Goal: Task Accomplishment & Management: Complete application form

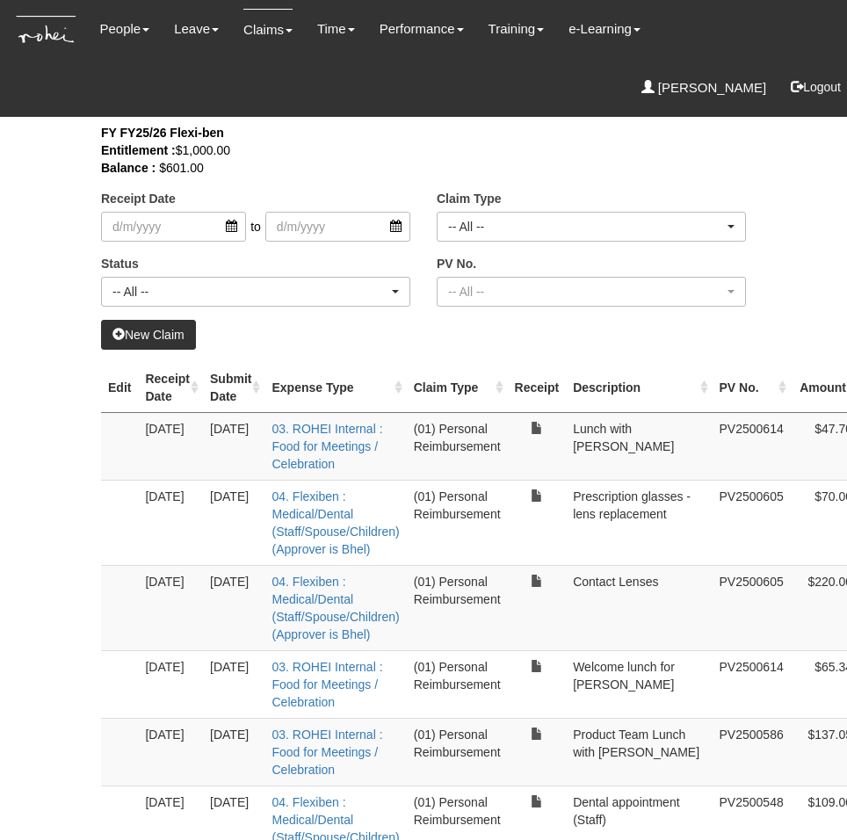
select select "50"
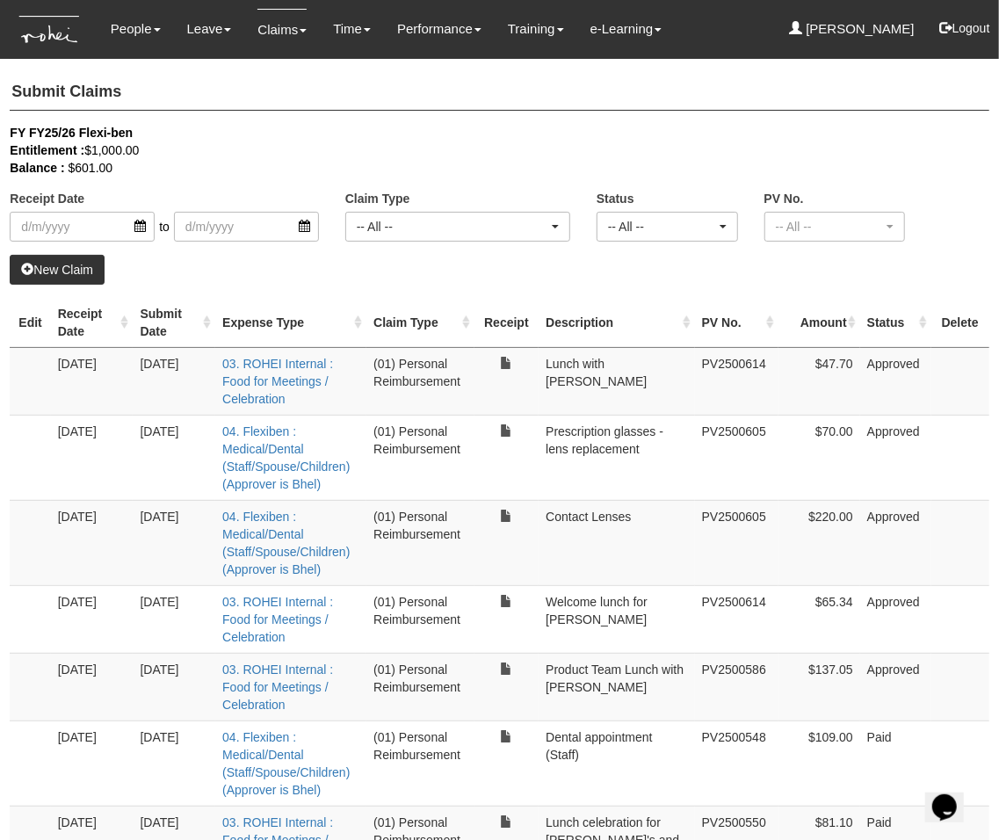
click at [36, 263] on link "New Claim" at bounding box center [57, 270] width 95 height 30
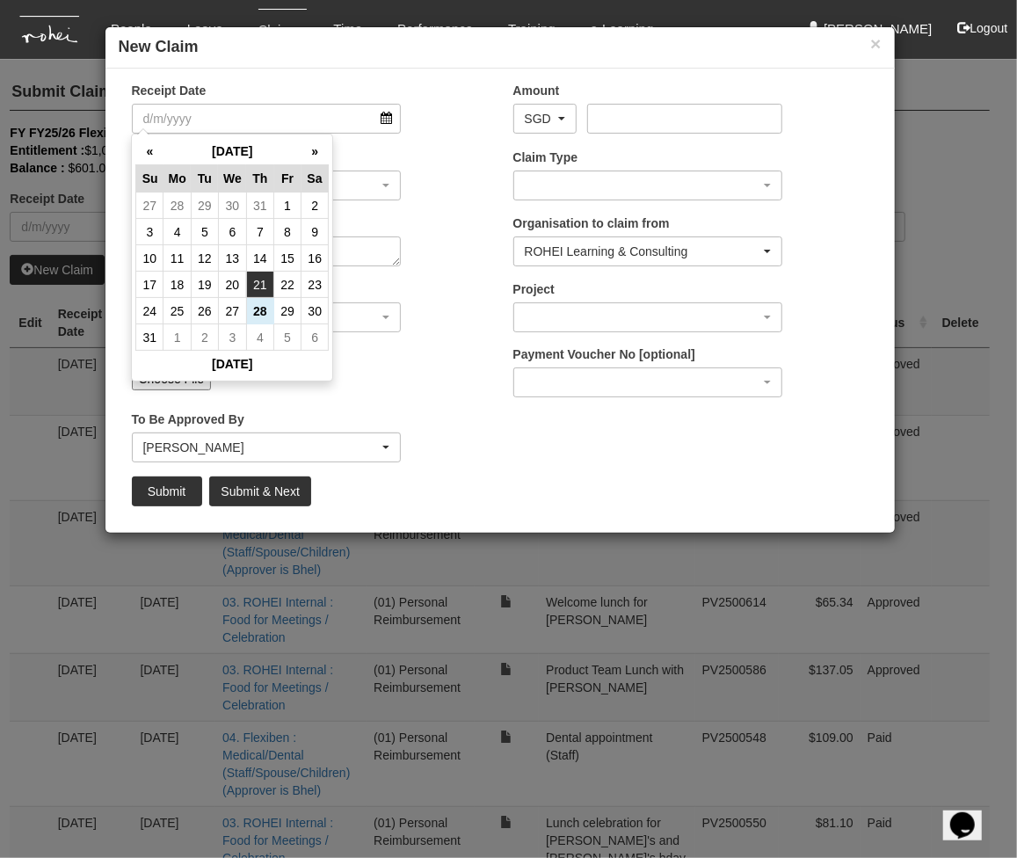
click at [261, 286] on td "21" at bounding box center [259, 285] width 27 height 26
type input "[DATE]"
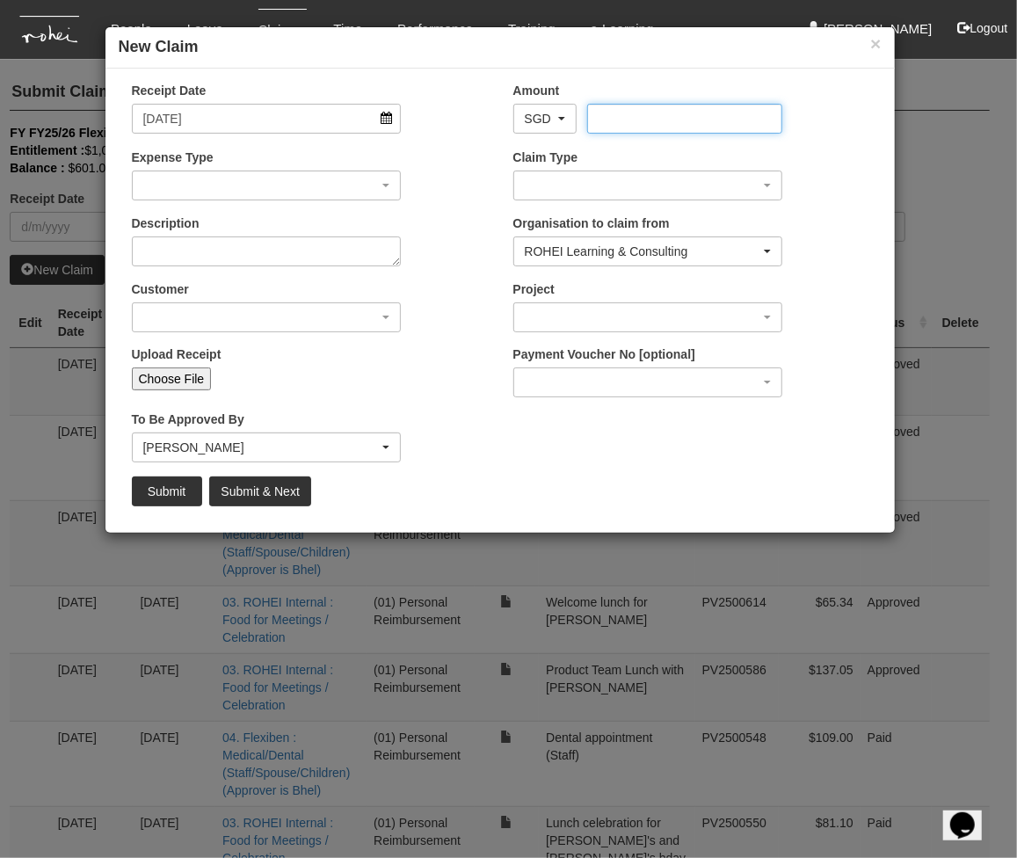
click at [633, 120] on input "Amount" at bounding box center [684, 119] width 195 height 30
type input "78.90"
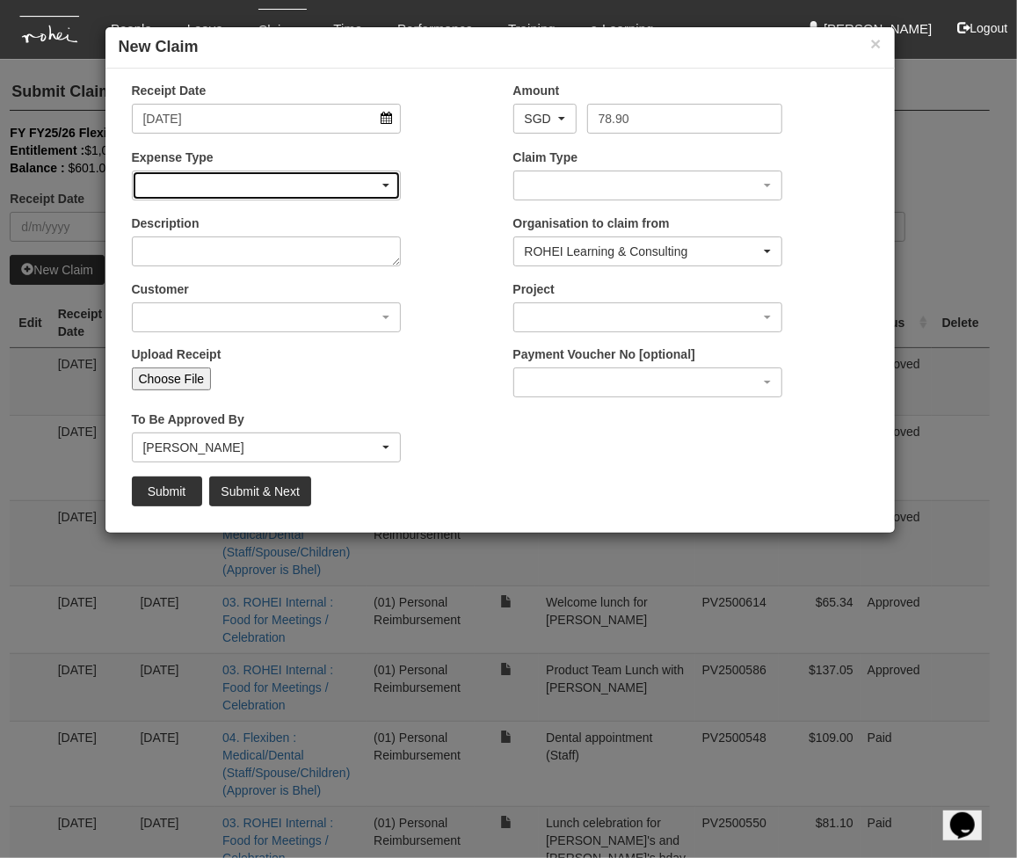
click at [277, 190] on div "button" at bounding box center [267, 185] width 268 height 28
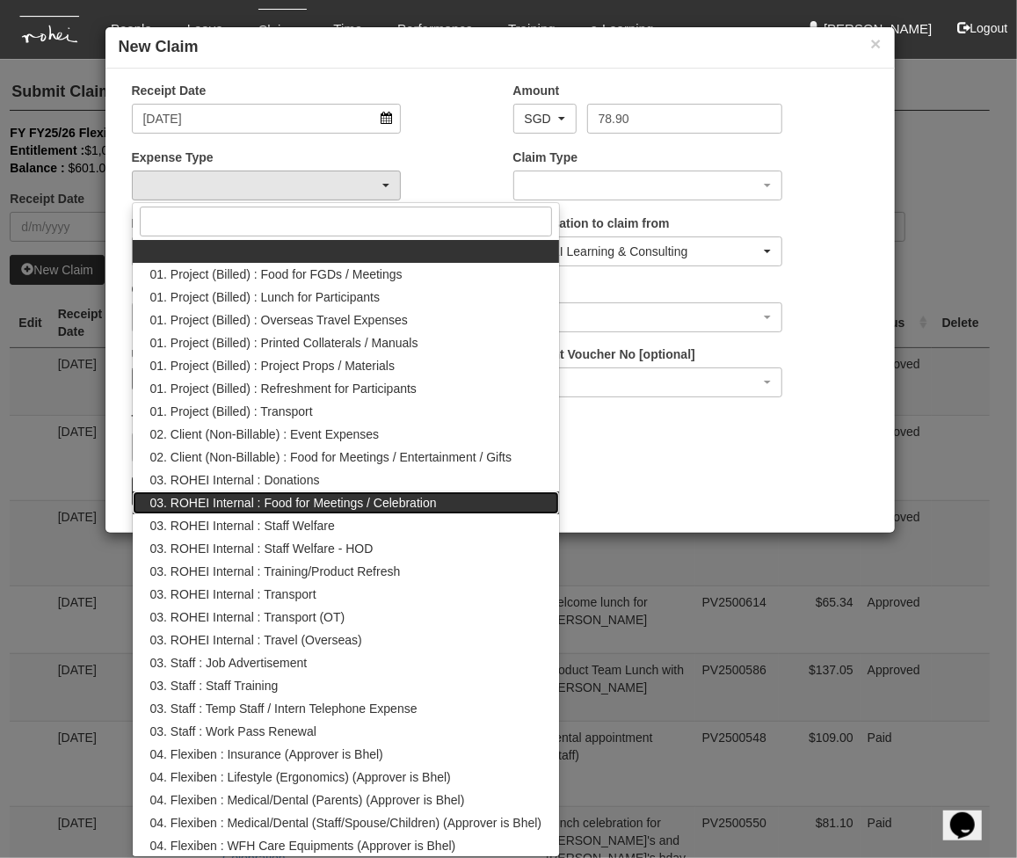
click at [343, 505] on span "03. ROHEI Internal : Food for Meetings / Celebration" at bounding box center [293, 503] width 287 height 18
select select "137"
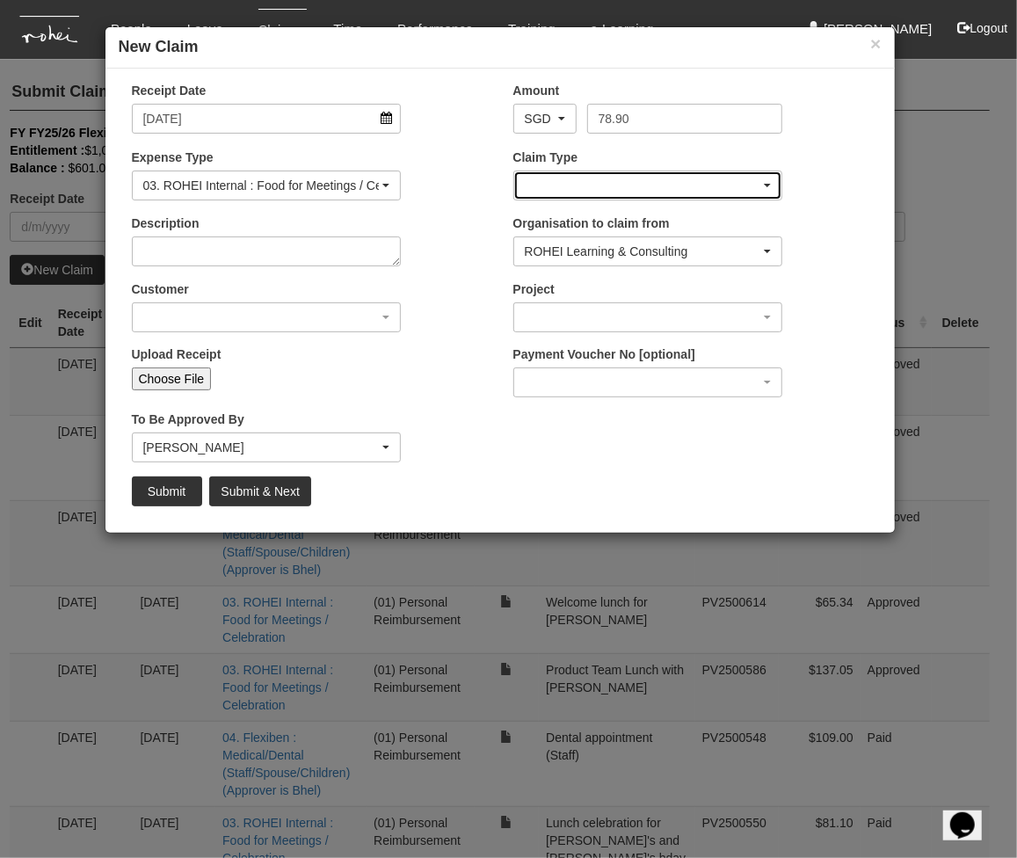
click at [659, 185] on div "button" at bounding box center [648, 185] width 268 height 28
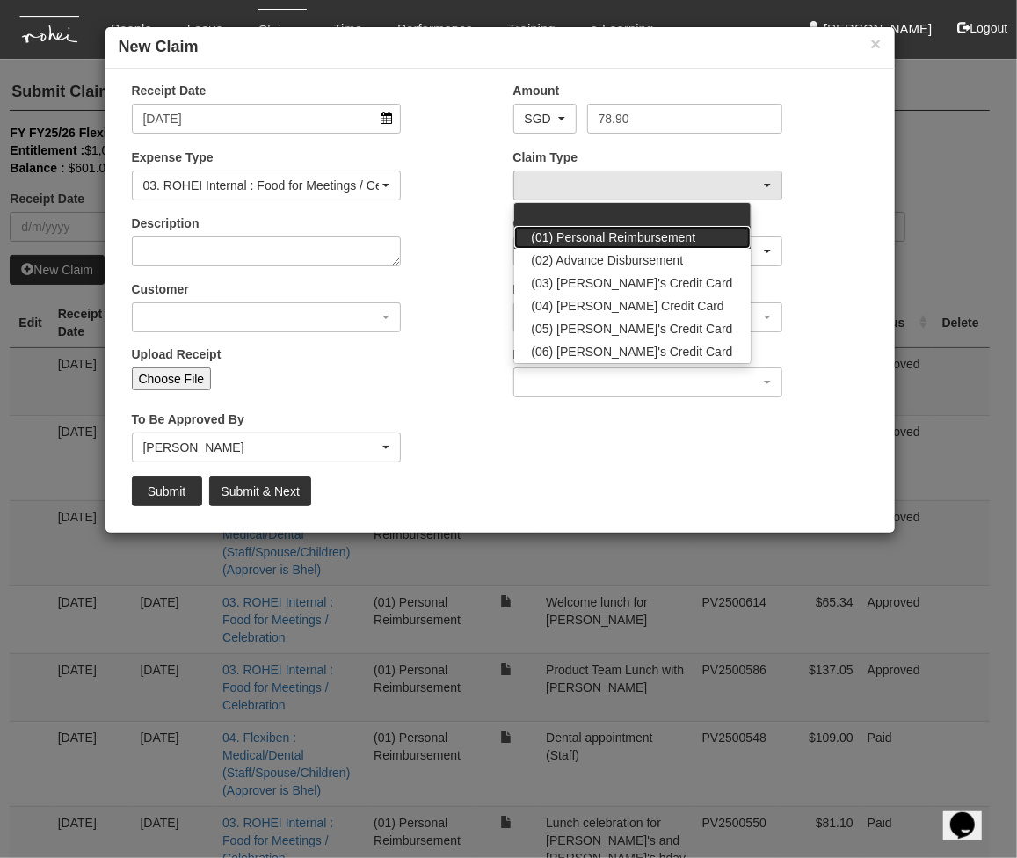
click at [618, 245] on link "(01) Personal Reimbursement" at bounding box center [632, 237] width 236 height 23
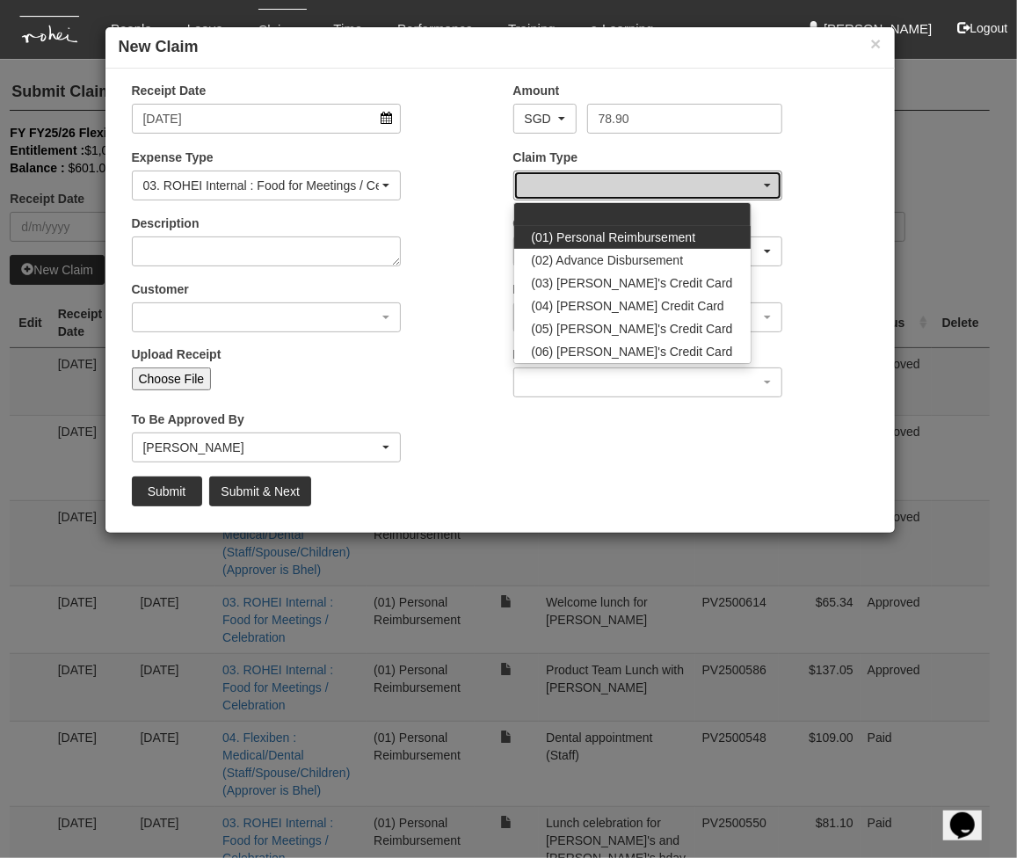
select select "14"
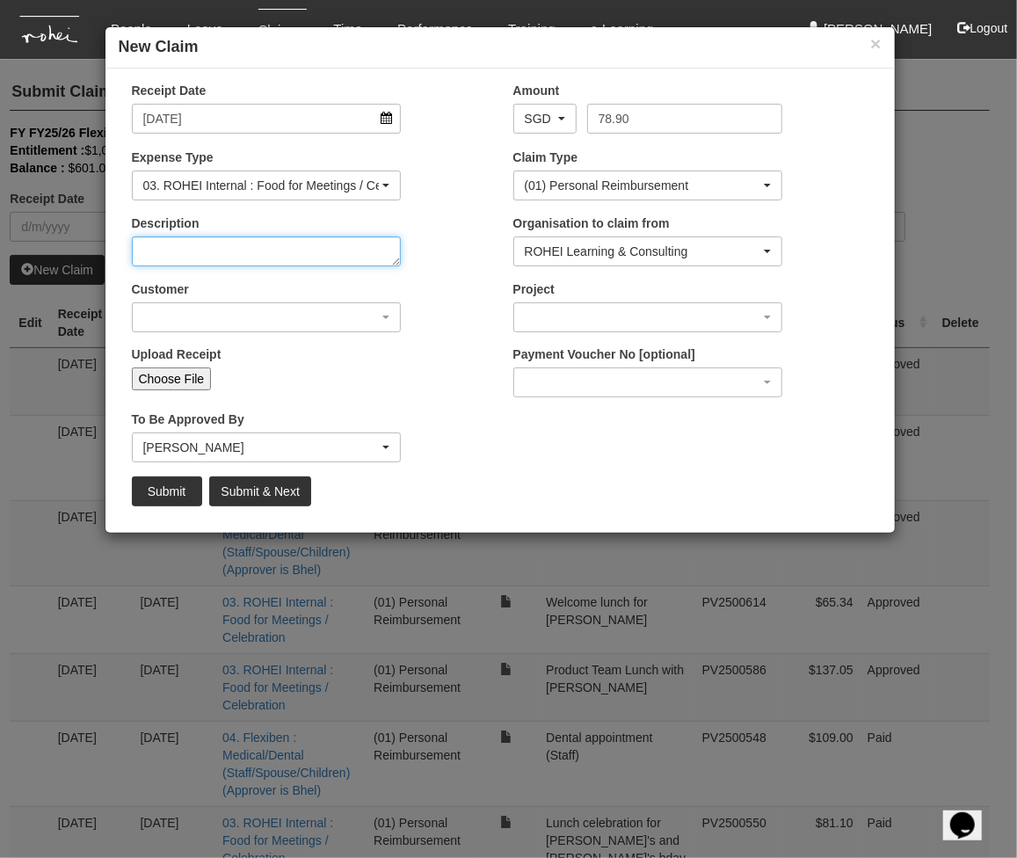
click at [234, 248] on textarea "Description" at bounding box center [267, 251] width 270 height 30
type textarea "L"
type textarea "Bday lunch for [PERSON_NAME] and [PERSON_NAME]"
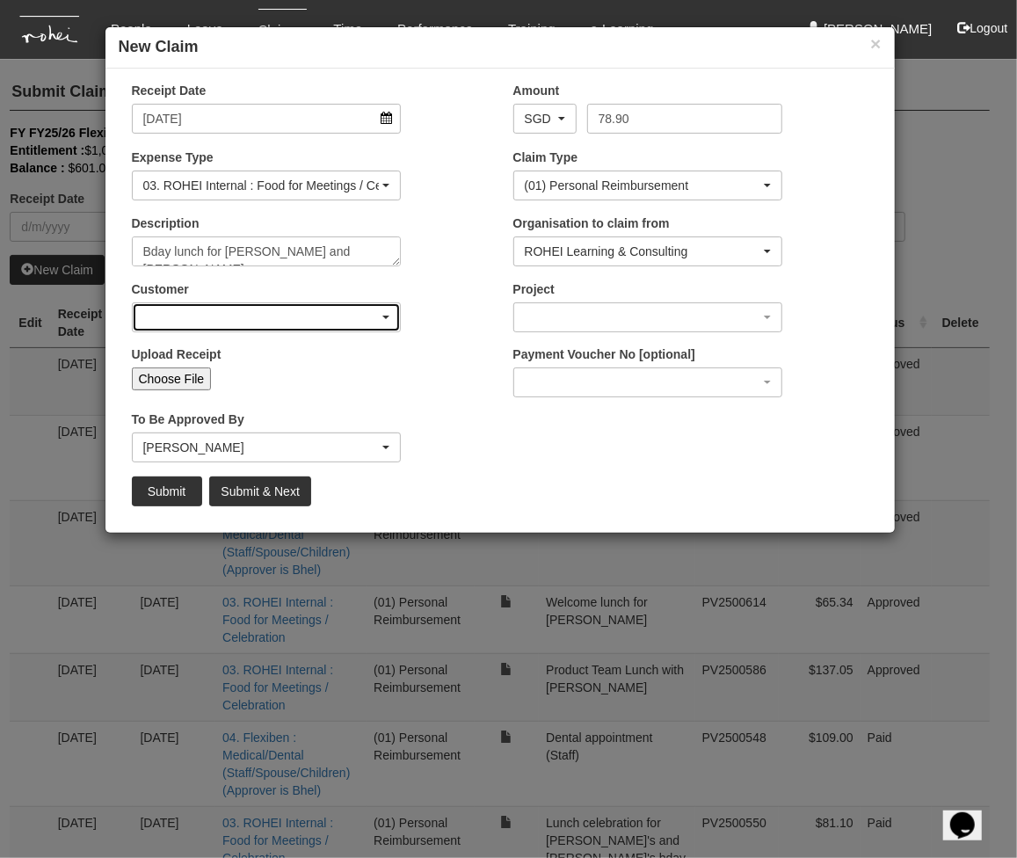
click at [306, 309] on div "button" at bounding box center [267, 317] width 268 height 28
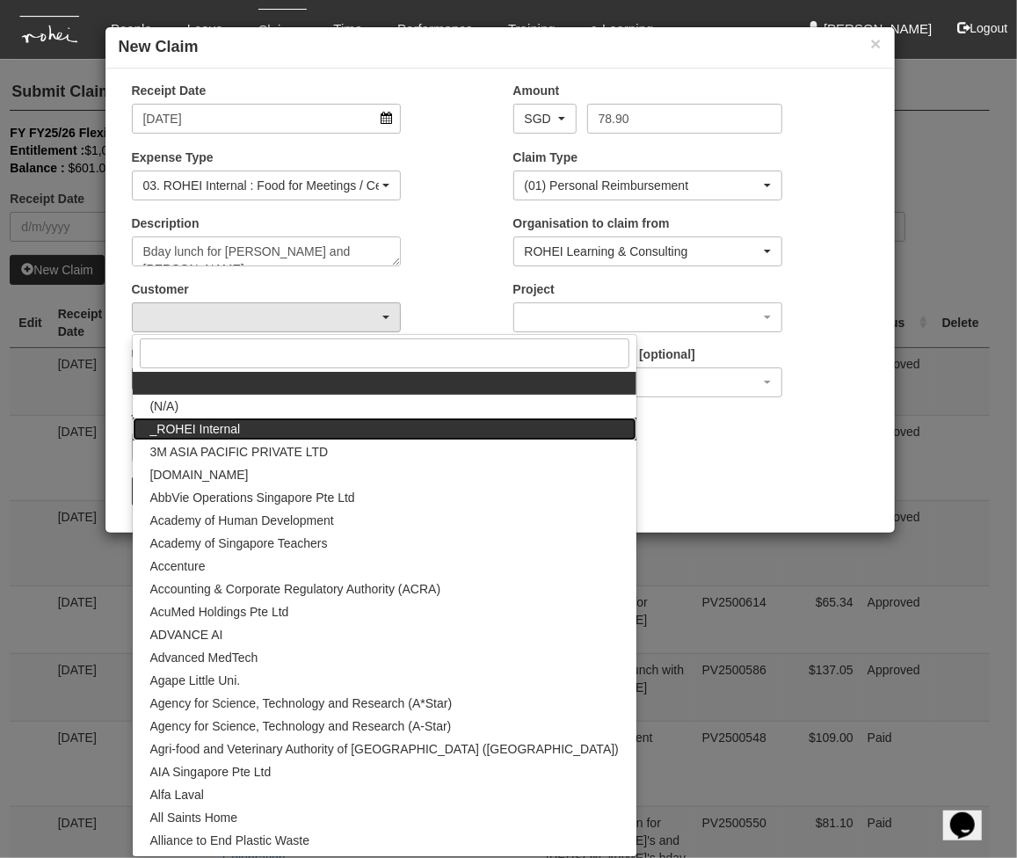
click at [193, 420] on span "_ROHEI Internal" at bounding box center [195, 429] width 91 height 18
select select "397"
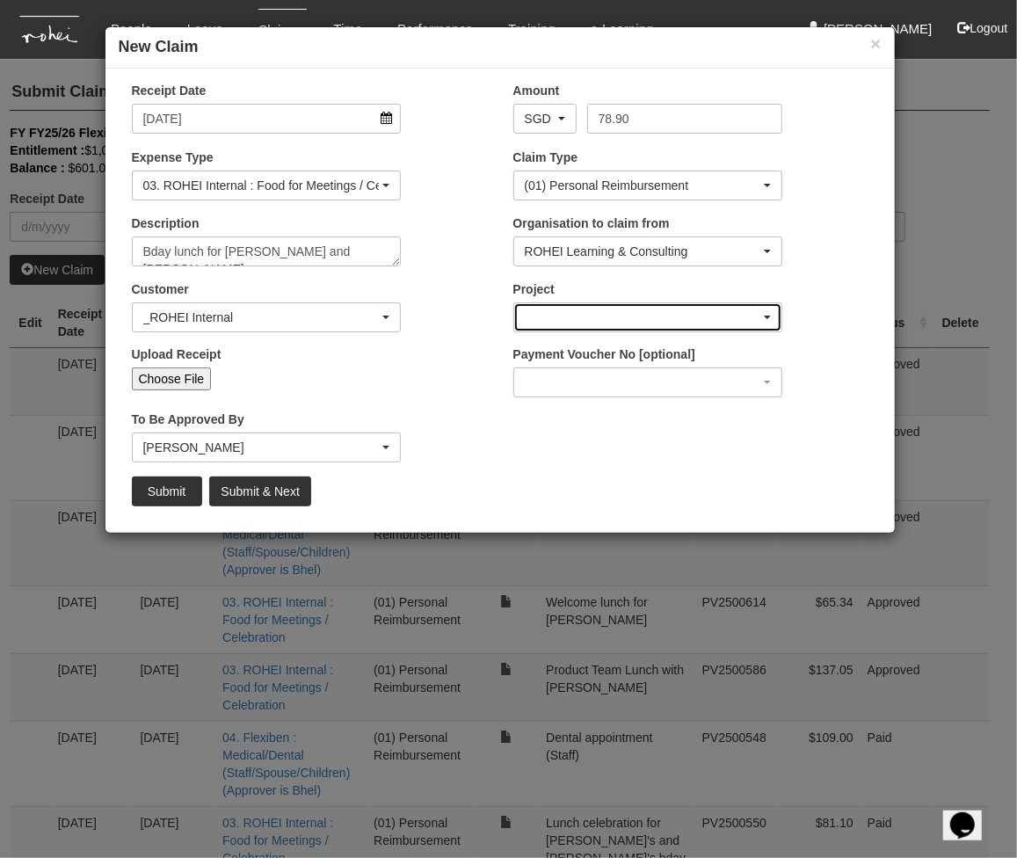
click at [611, 318] on div "button" at bounding box center [648, 317] width 268 height 28
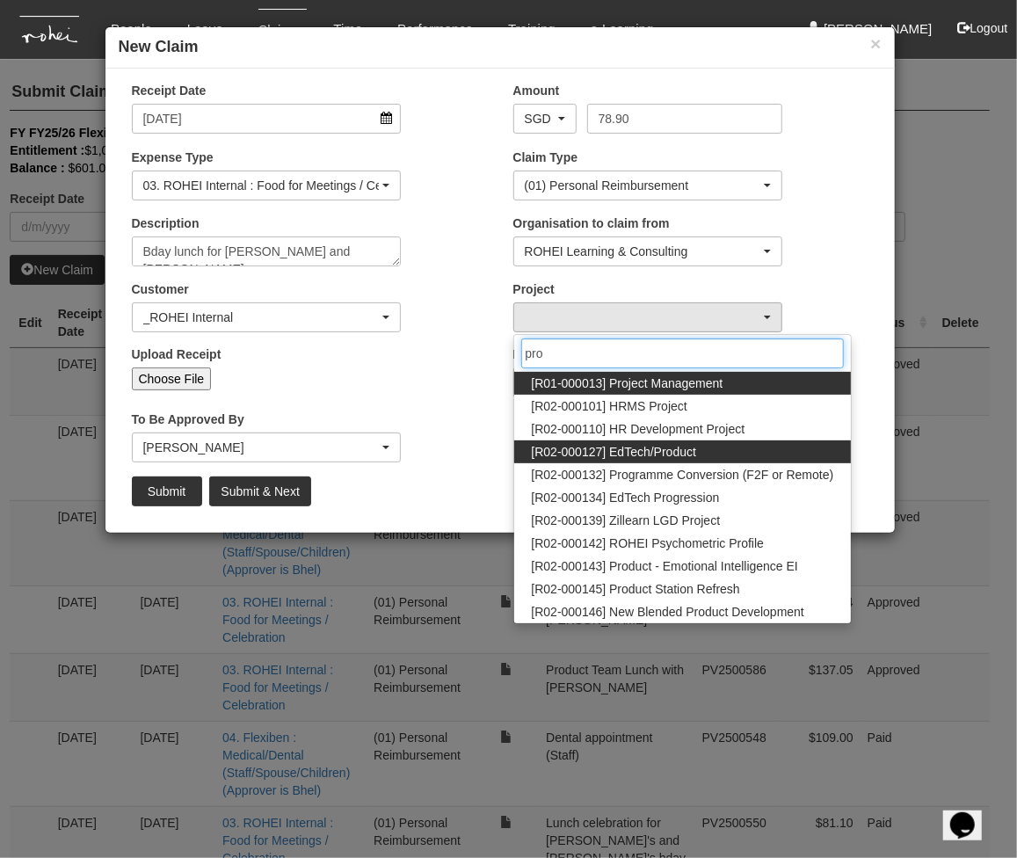
type input "pro"
click at [631, 445] on span "[R02-000127] EdTech/Product" at bounding box center [614, 452] width 165 height 18
select select "1534"
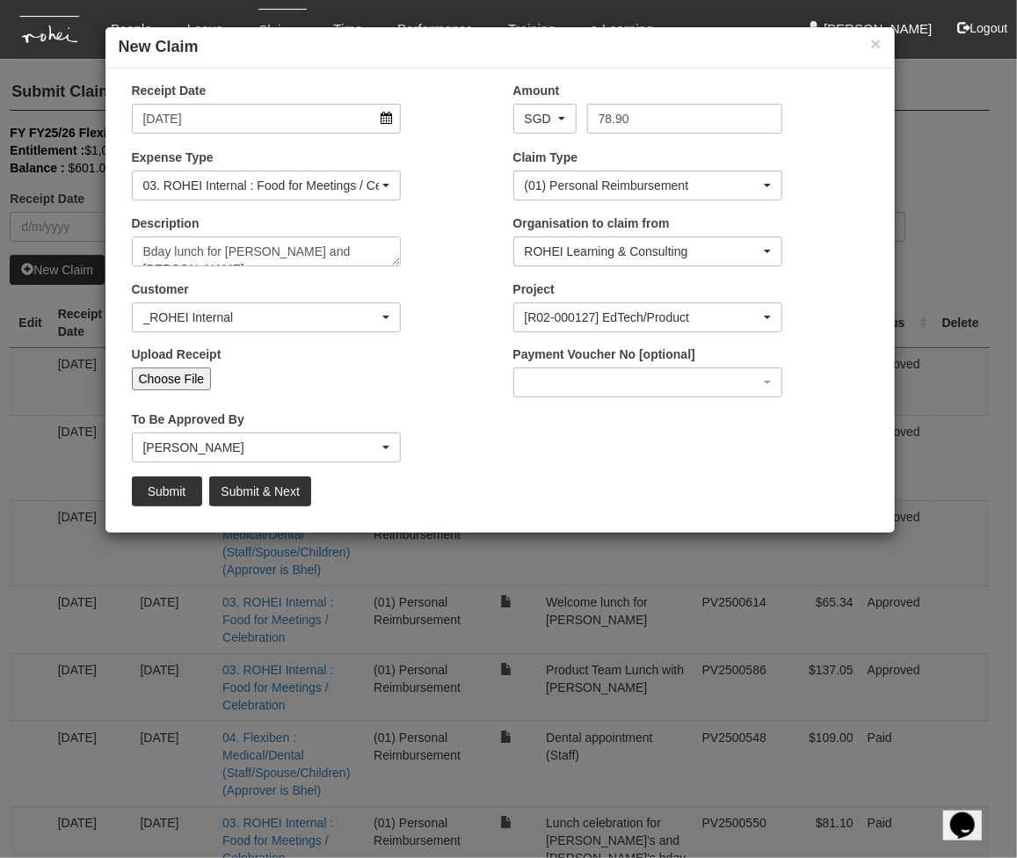
click at [178, 367] on input "Choose File" at bounding box center [172, 378] width 80 height 23
type input "C:\fakepath\20250821 [PERSON_NAME] and .pdf"
type input "Choose Another File"
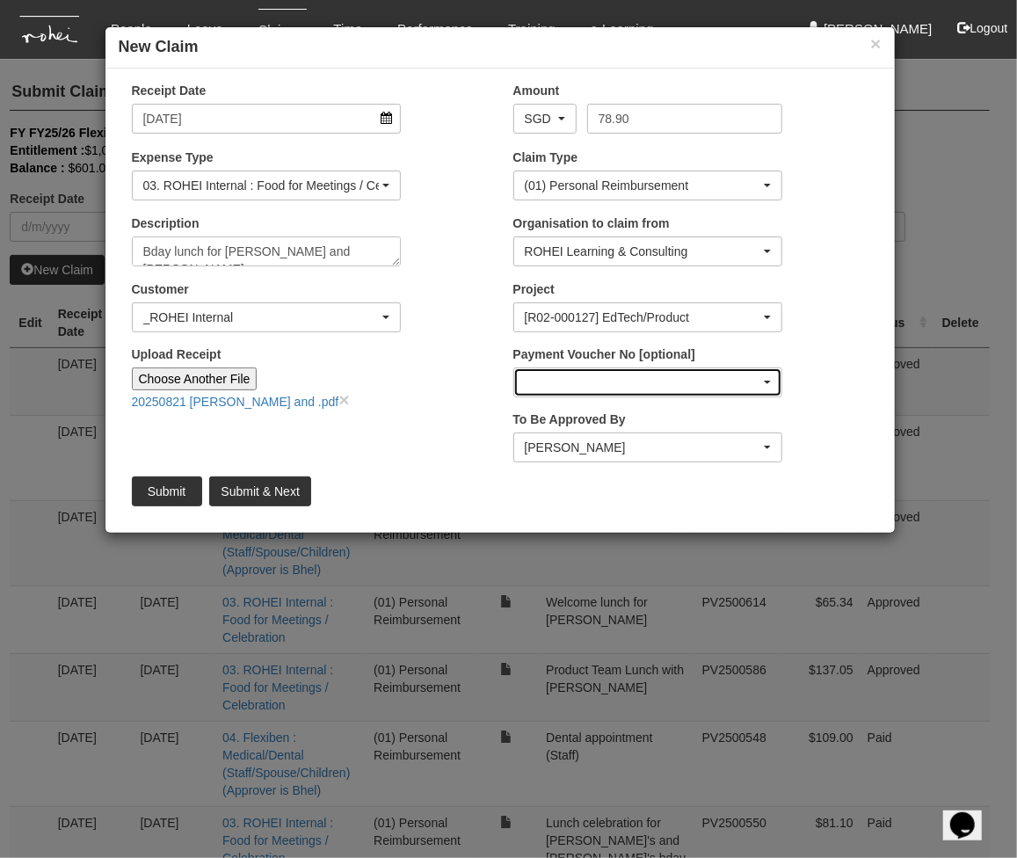
click at [677, 387] on div "button" at bounding box center [648, 382] width 268 height 28
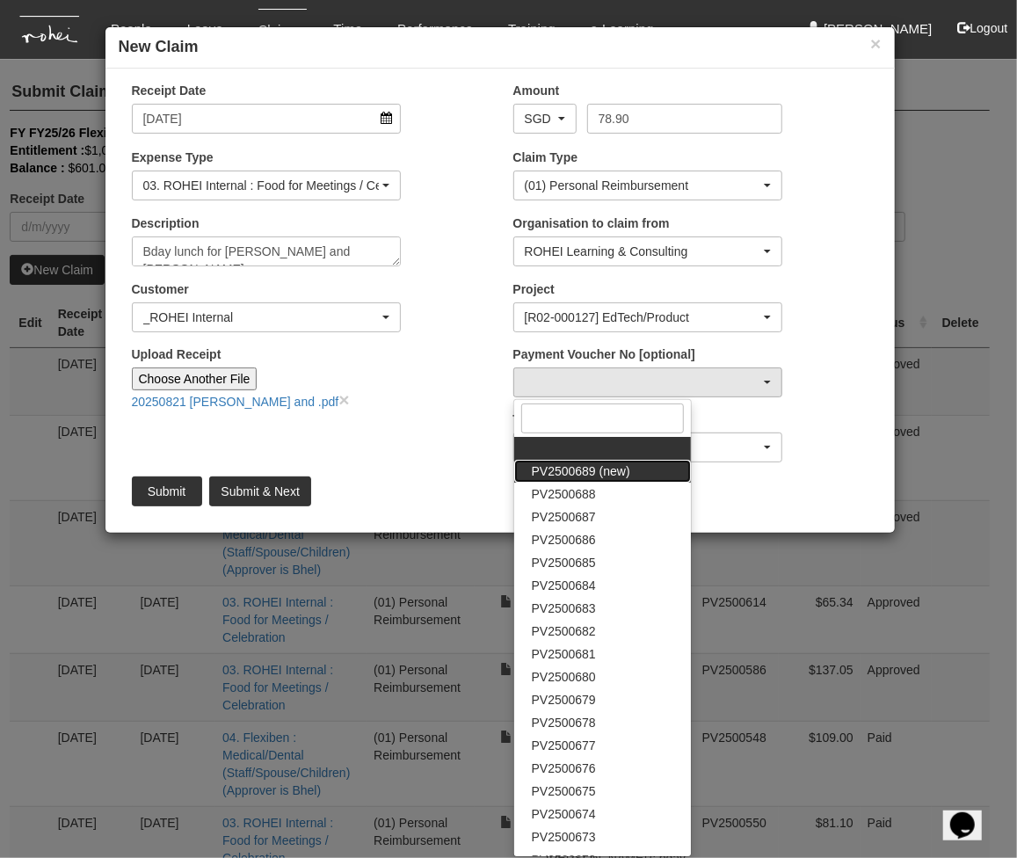
click at [564, 479] on link "PV2500689 (new)" at bounding box center [602, 471] width 177 height 23
select select "PV2500689 (new)"
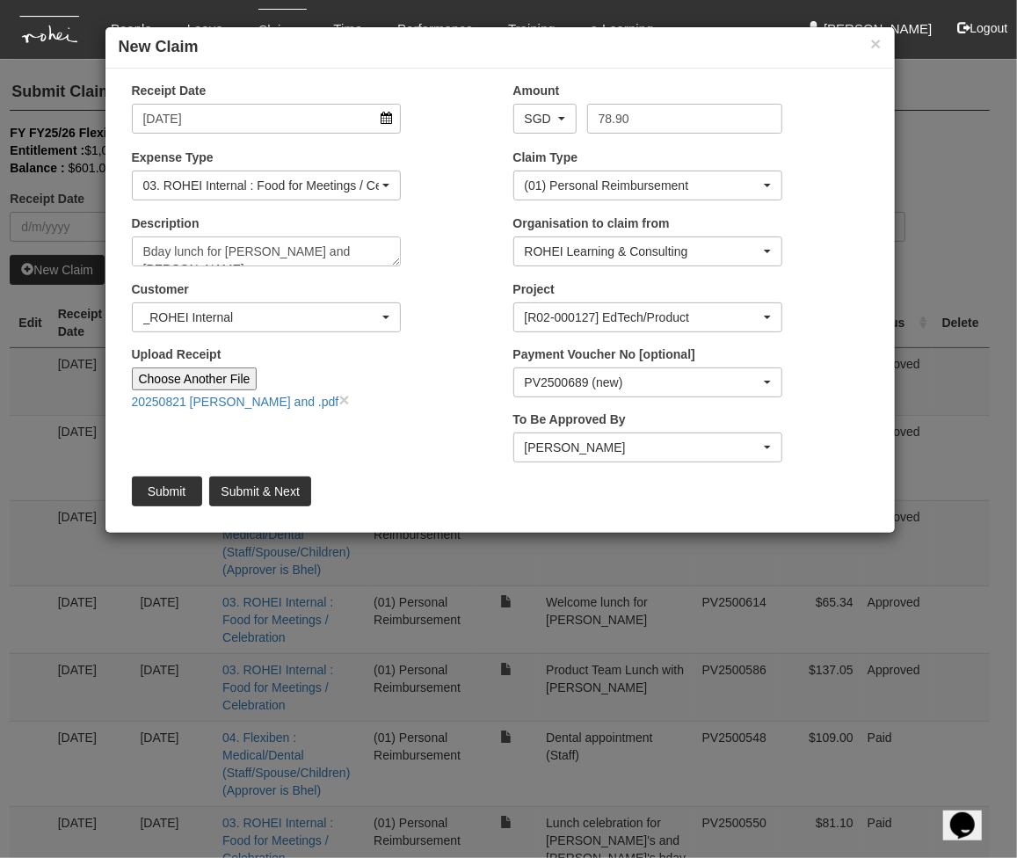
click at [452, 381] on input "Upload Receipt" at bounding box center [373, 376] width 233 height 19
type input "C:\fakepath\20250821 [PERSON_NAME] and .pdf"
click at [338, 417] on link "×" at bounding box center [343, 420] width 11 height 20
click at [159, 492] on input "Submit" at bounding box center [167, 491] width 70 height 30
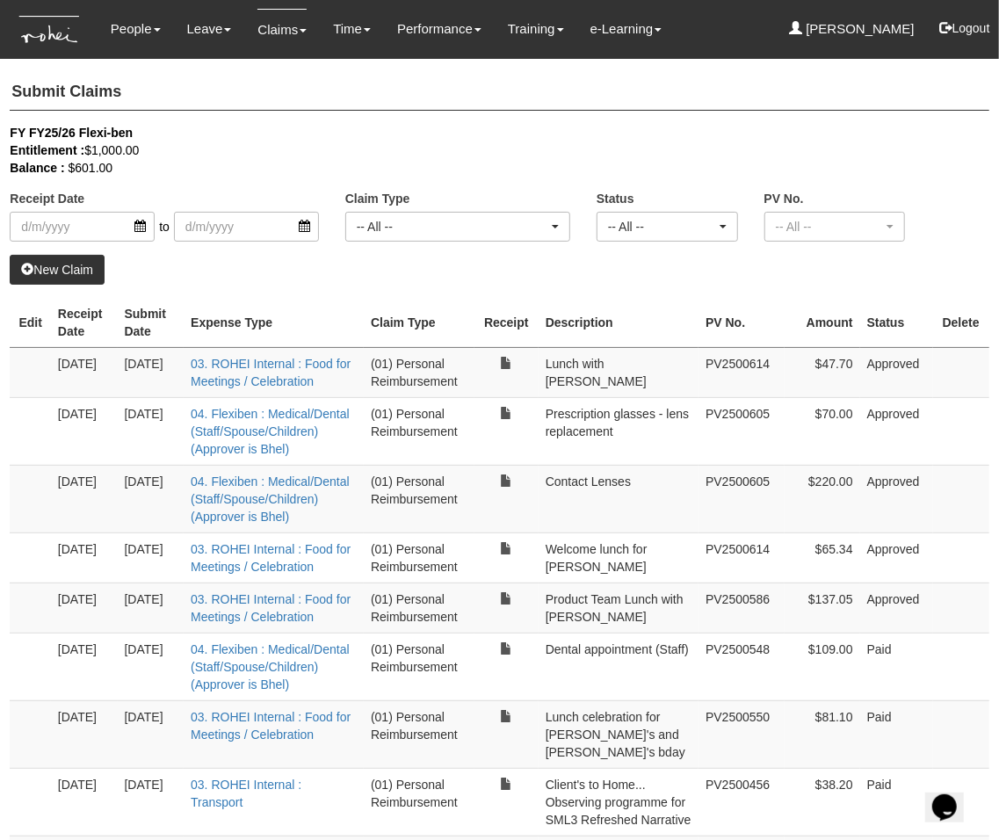
select select "50"
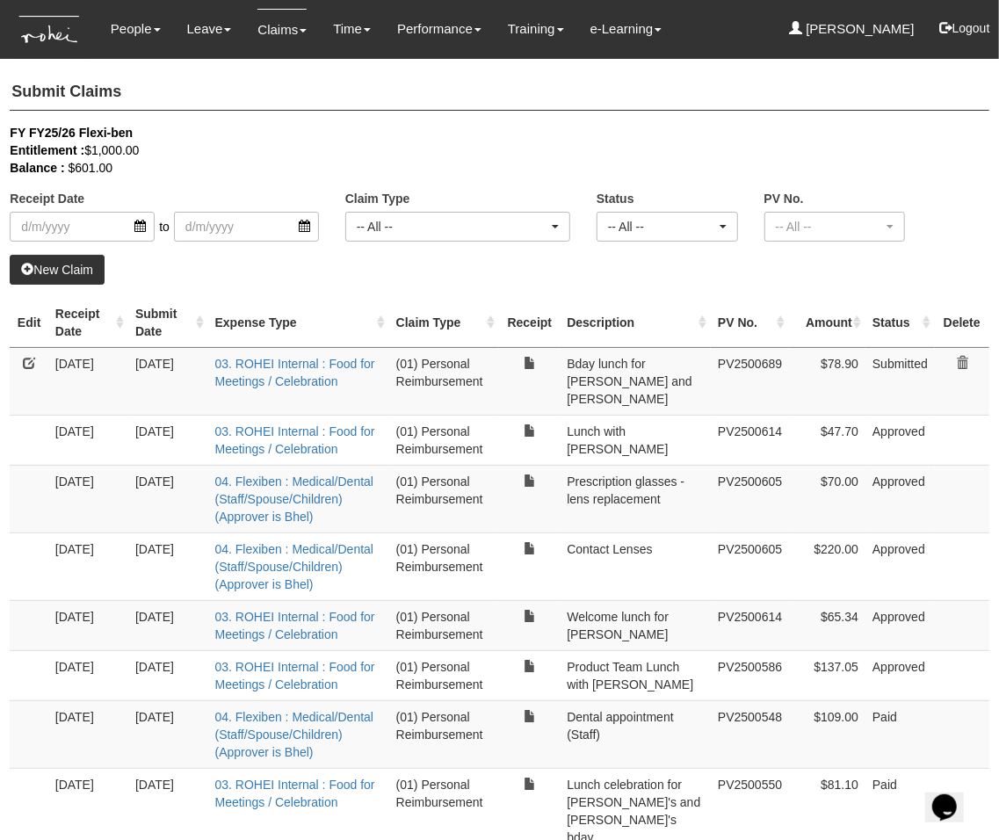
click at [846, 131] on div "FY FY25/26 Flexi-ben" at bounding box center [486, 133] width 953 height 18
click at [846, 26] on button "Logout" at bounding box center [965, 28] width 75 height 42
